Goal: Information Seeking & Learning: Learn about a topic

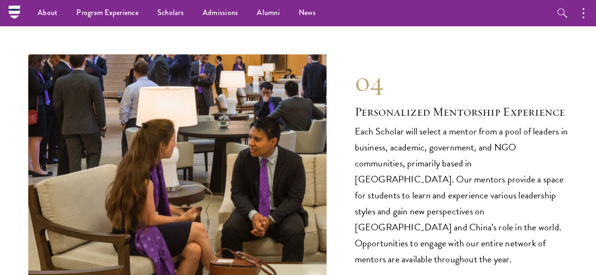
click at [16, 18] on nav "About Overview Leadership Donors Program Experience Overview Curriculum Student…" at bounding box center [238, 13] width 448 height 26
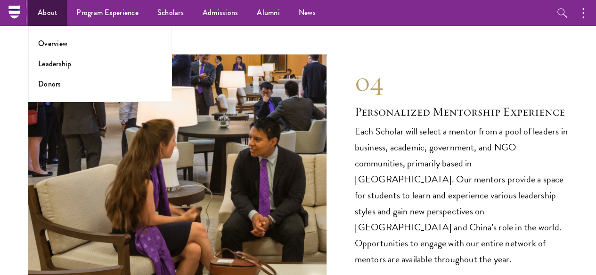
click at [31, 14] on link "About" at bounding box center [47, 13] width 39 height 26
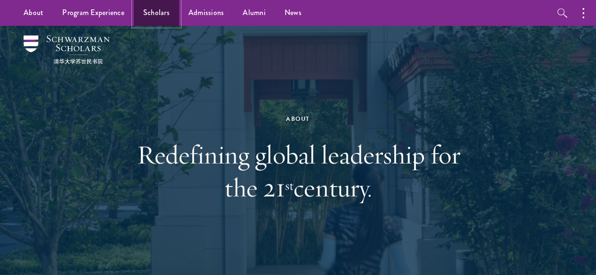
click at [159, 8] on link "Scholars" at bounding box center [156, 13] width 45 height 26
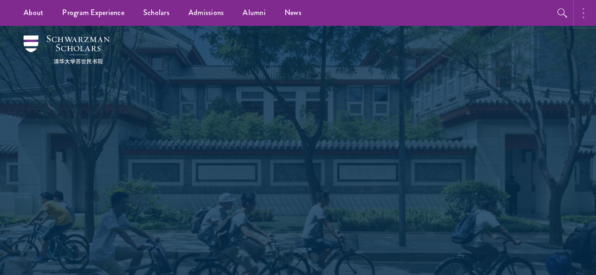
click at [592, 12] on button "button" at bounding box center [585, 13] width 21 height 26
click at [565, 14] on icon "button" at bounding box center [562, 13] width 11 height 11
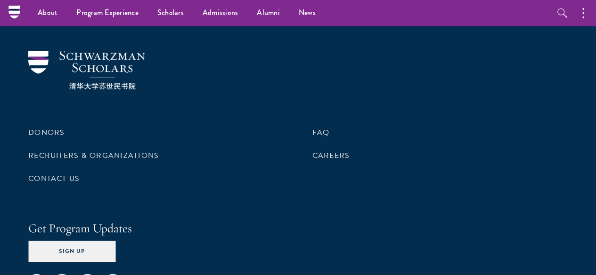
scroll to position [4560, 0]
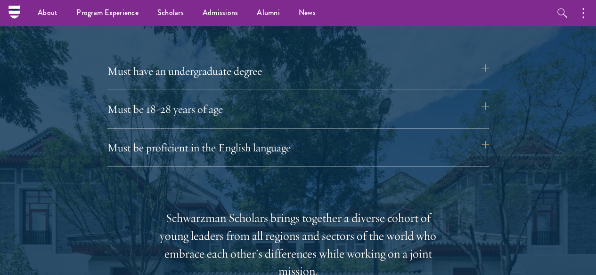
scroll to position [1287, 0]
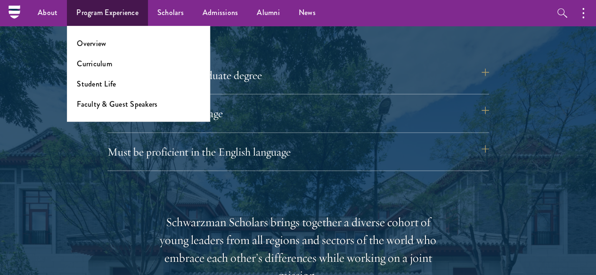
click at [105, 42] on li "Overview" at bounding box center [138, 43] width 123 height 11
click at [101, 42] on link "Overview" at bounding box center [91, 43] width 29 height 11
